Goal: Task Accomplishment & Management: Manage account settings

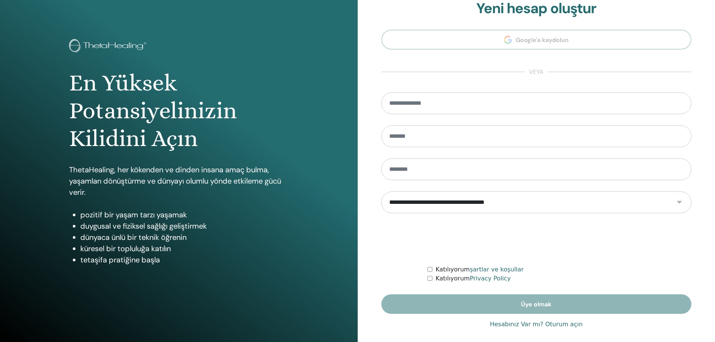
scroll to position [18, 0]
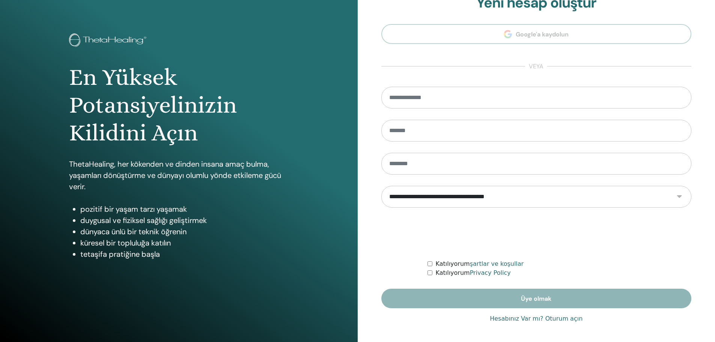
type input "**********"
click at [565, 321] on link "Hesabınız Var mı? Oturum açın" at bounding box center [536, 318] width 93 height 9
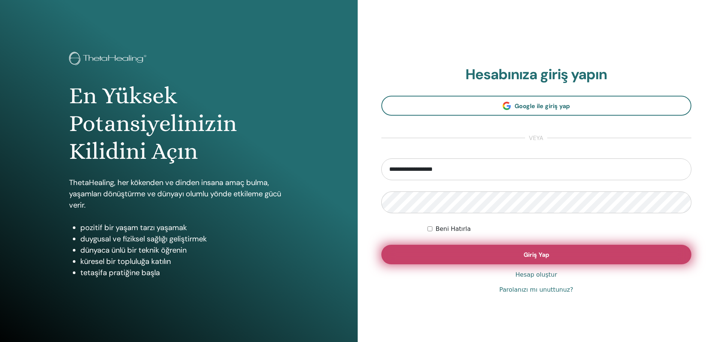
click at [538, 255] on span "Giriş Yap" at bounding box center [537, 255] width 26 height 8
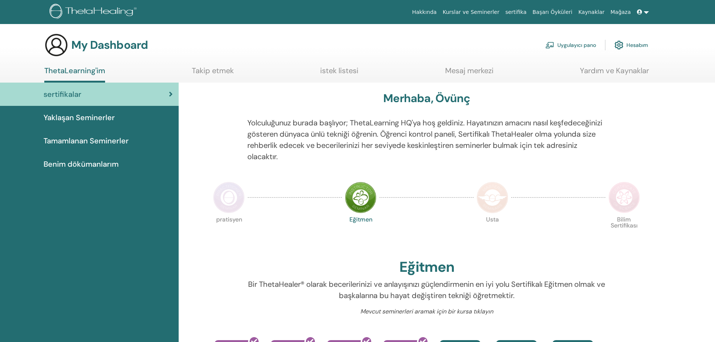
click at [633, 41] on link "Hesabım" at bounding box center [632, 45] width 34 height 17
click at [640, 44] on link "Hesabım" at bounding box center [632, 45] width 34 height 17
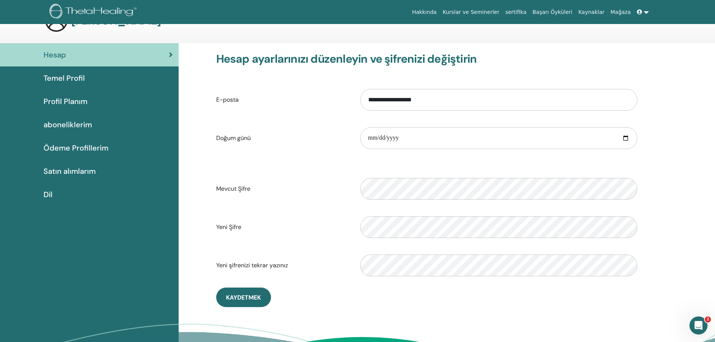
scroll to position [38, 0]
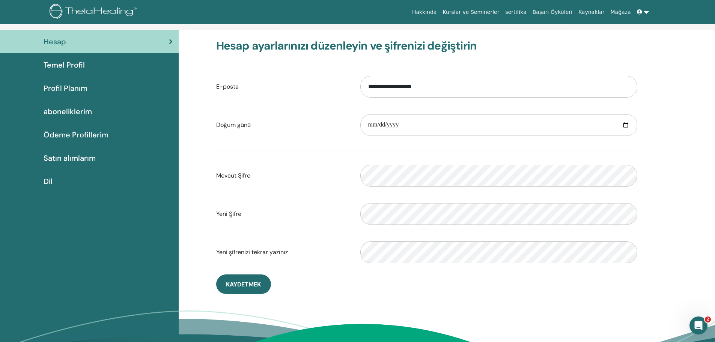
click at [68, 63] on span "Temel Profil" at bounding box center [64, 64] width 41 height 11
